Goal: Information Seeking & Learning: Find specific fact

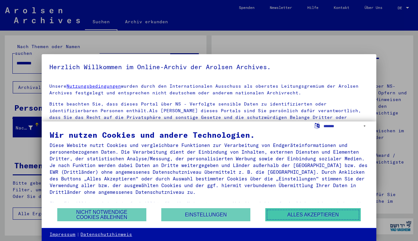
click at [311, 214] on button "Alles akzeptieren" at bounding box center [312, 214] width 95 height 13
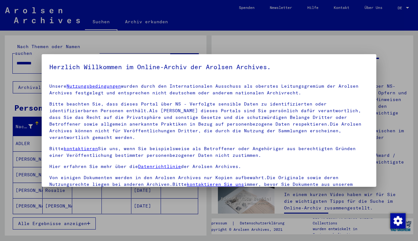
scroll to position [3, 0]
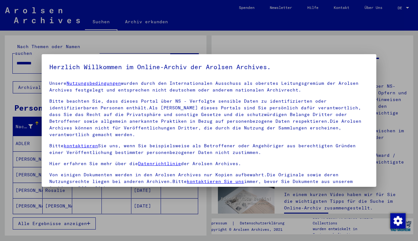
click at [342, 65] on h5 "Herzlich Willkommen im Online-Archiv der Arolsen Archives." at bounding box center [208, 67] width 319 height 10
click at [398, 219] on img "button" at bounding box center [397, 220] width 15 height 15
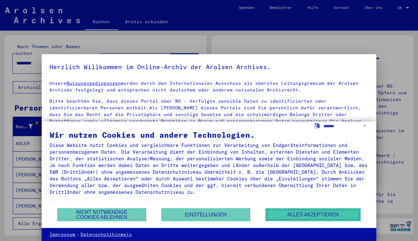
click at [306, 211] on button "Alles akzeptieren" at bounding box center [312, 214] width 95 height 13
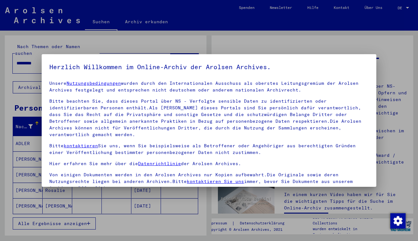
click at [389, 24] on div at bounding box center [209, 120] width 418 height 241
click at [265, 67] on h5 "Herzlich Willkommen im Online-Archiv der Arolsen Archives." at bounding box center [208, 67] width 319 height 10
click at [260, 14] on div at bounding box center [209, 120] width 418 height 241
click at [70, 68] on h5 "Herzlich Willkommen im Online-Archiv der Arolsen Archives." at bounding box center [208, 67] width 319 height 10
click at [398, 218] on img "button" at bounding box center [397, 220] width 15 height 15
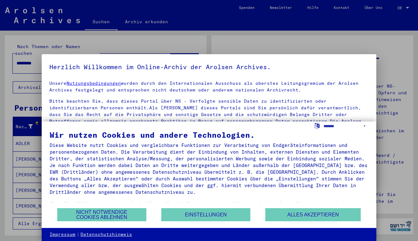
scroll to position [29, 0]
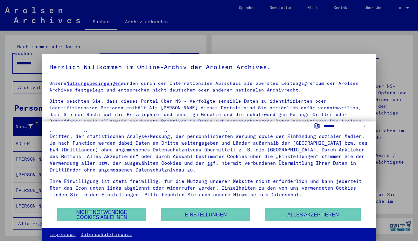
click at [329, 124] on select "**********" at bounding box center [346, 125] width 45 height 9
select select "*****"
click at [324, 121] on select "**********" at bounding box center [346, 125] width 45 height 9
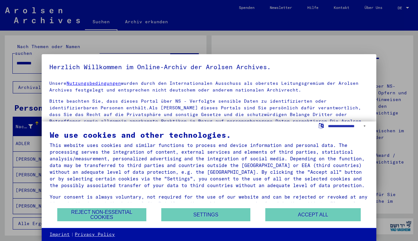
scroll to position [15, 0]
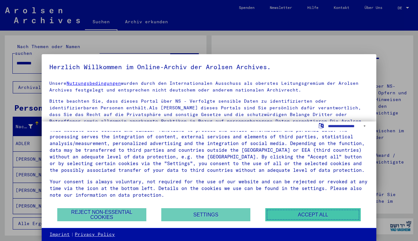
click at [310, 211] on button "Accept all" at bounding box center [312, 214] width 95 height 13
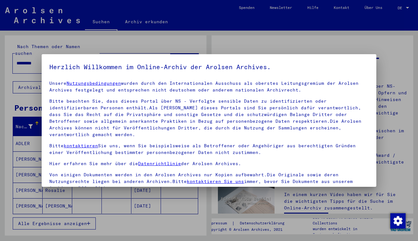
click at [336, 142] on p "Bitte kontaktieren Sie uns, wenn Sie beispielsweise als Betroffener oder Angehö…" at bounding box center [208, 148] width 319 height 13
click at [269, 83] on p "Unsere Nutzungsbedingungen wurden durch den Internationalen Ausschuss als obers…" at bounding box center [208, 86] width 319 height 13
click at [268, 45] on div at bounding box center [209, 120] width 418 height 241
click at [50, 18] on div at bounding box center [209, 120] width 418 height 241
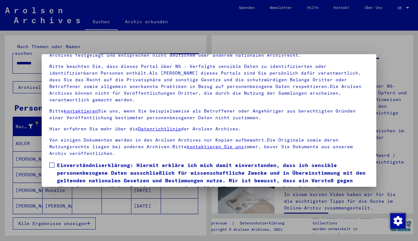
scroll to position [56, 0]
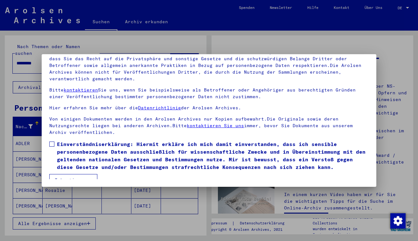
click at [53, 141] on span at bounding box center [51, 143] width 5 height 5
click at [85, 174] on button "Ich stimme zu" at bounding box center [73, 180] width 48 height 12
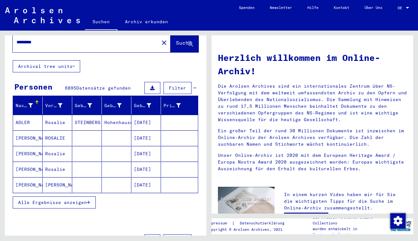
scroll to position [0, 0]
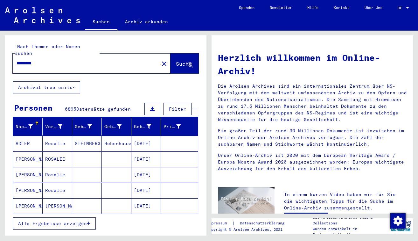
click at [109, 60] on input "*********" at bounding box center [84, 63] width 135 height 7
type input "**********"
click at [177, 60] on span "Suche" at bounding box center [184, 63] width 16 height 6
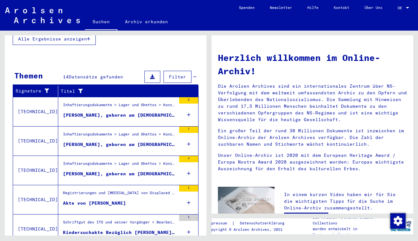
scroll to position [182, 0]
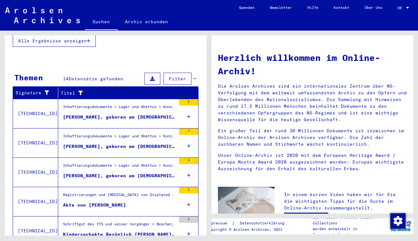
click at [118, 114] on div "[PERSON_NAME], geboren am [DEMOGRAPHIC_DATA], geboren in [GEOGRAPHIC_DATA]" at bounding box center [119, 117] width 113 height 7
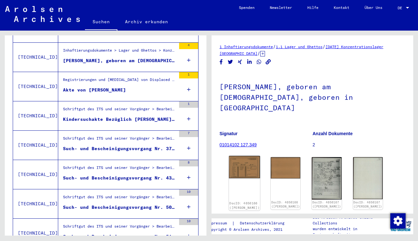
click at [243, 163] on img at bounding box center [244, 167] width 31 height 23
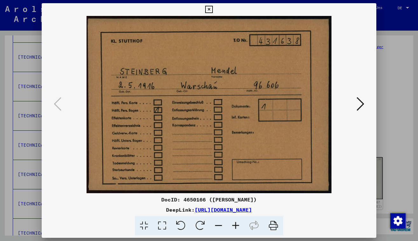
click at [363, 105] on icon at bounding box center [361, 103] width 8 height 15
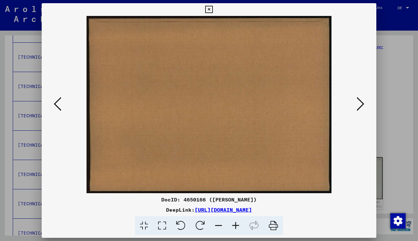
click at [363, 105] on icon at bounding box center [361, 103] width 8 height 15
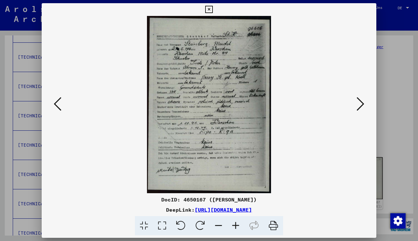
click at [365, 102] on button at bounding box center [360, 104] width 11 height 18
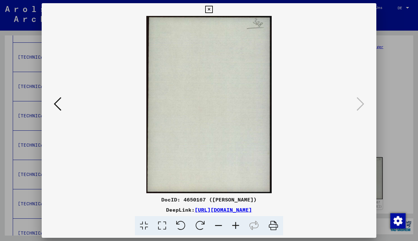
click at [334, 129] on img at bounding box center [208, 104] width 291 height 177
click at [208, 9] on icon at bounding box center [208, 10] width 7 height 8
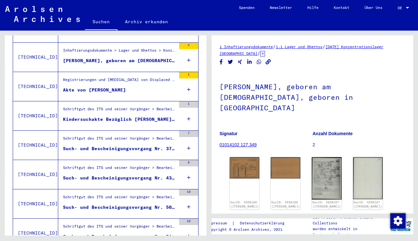
click at [108, 87] on div "Akte von [PERSON_NAME]" at bounding box center [94, 90] width 63 height 7
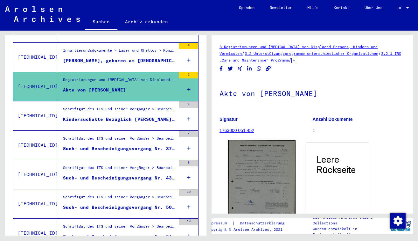
click at [268, 157] on img at bounding box center [261, 195] width 67 height 110
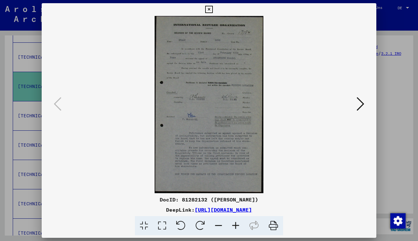
click at [361, 105] on icon at bounding box center [361, 103] width 8 height 15
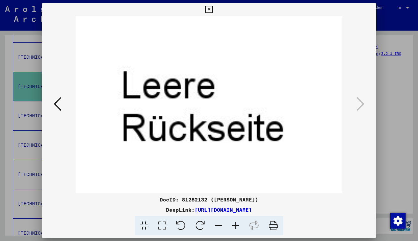
click at [209, 10] on icon at bounding box center [208, 10] width 7 height 8
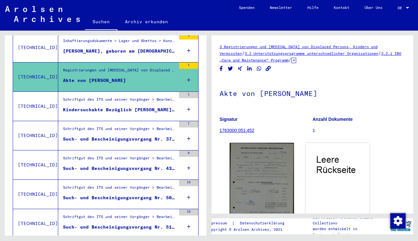
scroll to position [194, 0]
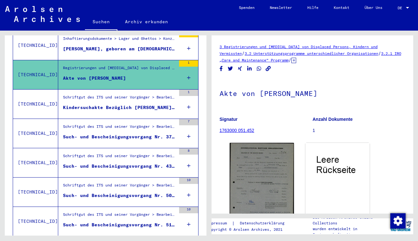
click at [120, 104] on div "Kindersuchakte Bezüglich [PERSON_NAME] [DATE]" at bounding box center [119, 107] width 113 height 7
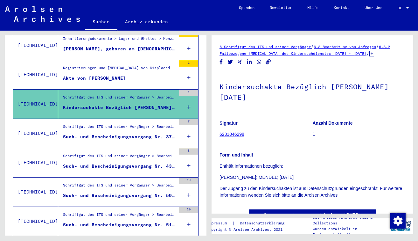
click at [145, 133] on div "Such- und Bescheinigungsvorgang Nr. 379.859 für [GEOGRAPHIC_DATA][PERSON_NAME][…" at bounding box center [119, 136] width 113 height 7
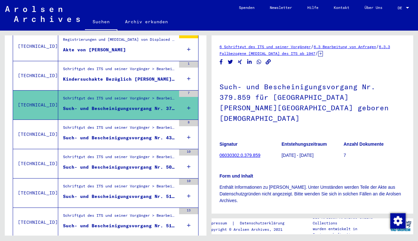
scroll to position [223, 0]
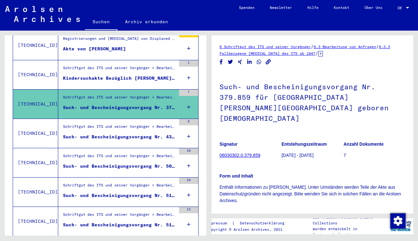
click at [102, 133] on div "Such- und Bescheinigungsvorgang Nr. 431.638 für [PERSON_NAME] geboren [DEMOGRAP…" at bounding box center [119, 136] width 113 height 7
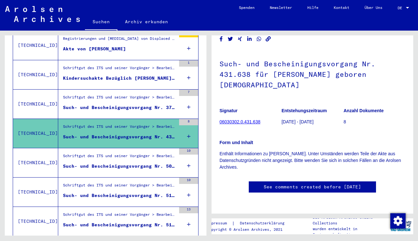
scroll to position [225, 0]
click at [115, 153] on div "Schriftgut des ITS und seiner Vorgänger > Bearbeitung von Anfragen > Fallbezoge…" at bounding box center [119, 157] width 113 height 9
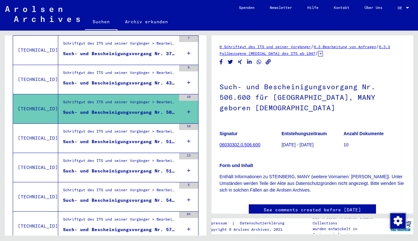
scroll to position [283, 0]
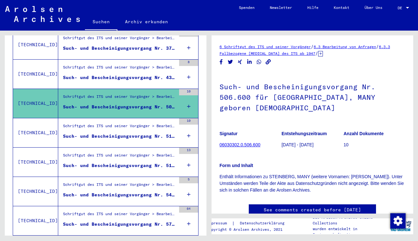
click at [116, 133] on div "Such- und Bescheinigungsvorgang Nr. 515.242 für [PERSON_NAME], MANY geboren [DE…" at bounding box center [119, 136] width 113 height 7
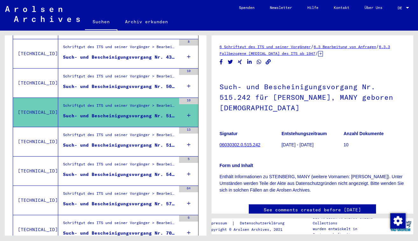
scroll to position [304, 0]
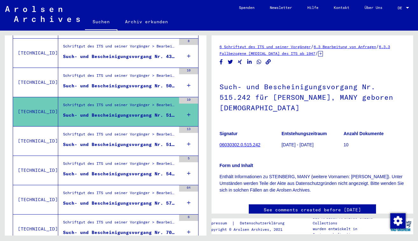
click at [122, 141] on div "Such- und Bescheinigungsvorgang Nr. 519.961 für [GEOGRAPHIC_DATA][PERSON_NAME] …" at bounding box center [119, 144] width 113 height 7
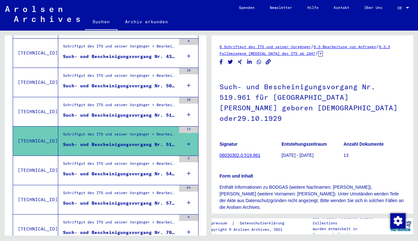
click at [116, 170] on div "Such- und Bescheinigungsvorgang Nr. 542.121 für [PERSON_NAME] geboren [DEMOGRAP…" at bounding box center [119, 173] width 113 height 7
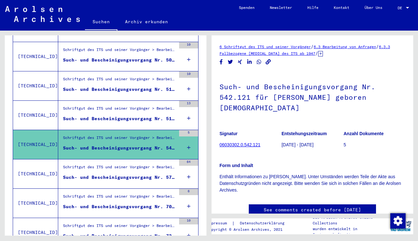
scroll to position [335, 0]
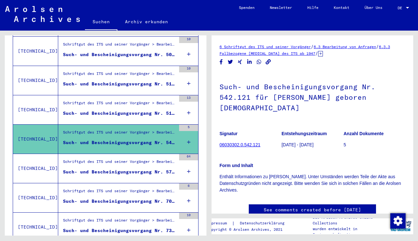
click at [110, 168] on div "Such- und Bescheinigungsvorgang Nr. 574.492 für [GEOGRAPHIC_DATA], [GEOGRAPHIC_…" at bounding box center [119, 171] width 113 height 7
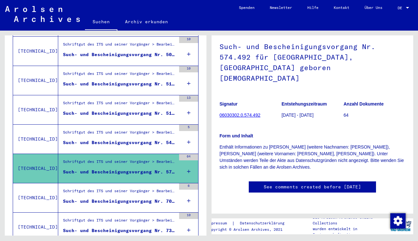
scroll to position [65, 0]
click at [249, 112] on link "06030302.0.574.492" at bounding box center [240, 114] width 41 height 5
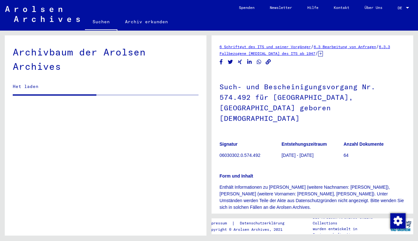
click at [249, 80] on h1 "Such- und Bescheinigungsvorgang Nr. 574.492 für [GEOGRAPHIC_DATA], [GEOGRAPHIC_…" at bounding box center [313, 102] width 186 height 60
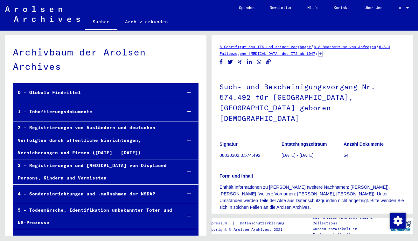
scroll to position [19237, 0]
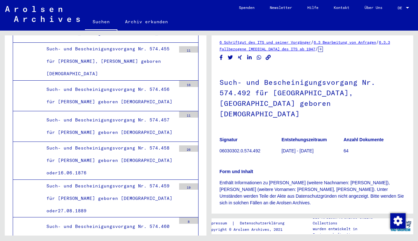
scroll to position [0, 0]
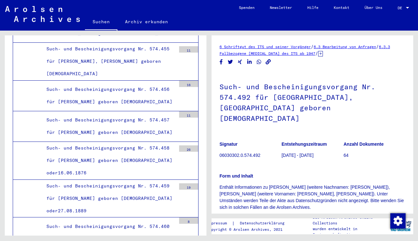
click at [314, 140] on figure "Entstehungszeitraum [DATE] - [DATE]" at bounding box center [313, 150] width 62 height 29
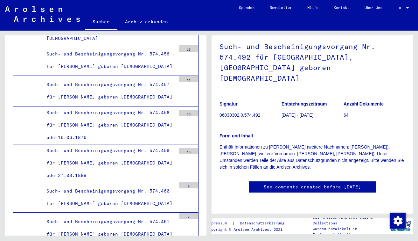
scroll to position [19273, 0]
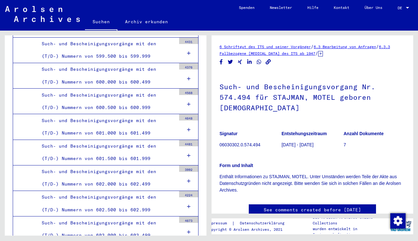
scroll to position [22036, 0]
